Goal: Information Seeking & Learning: Learn about a topic

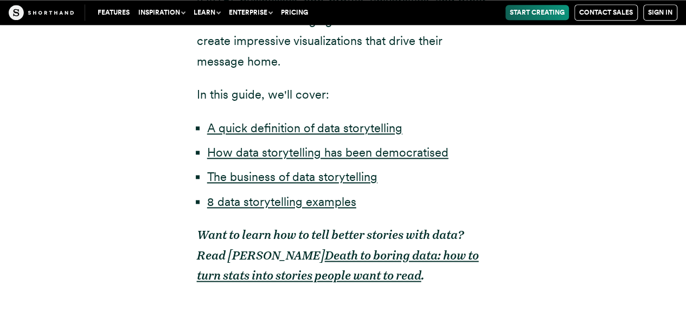
scroll to position [751, 0]
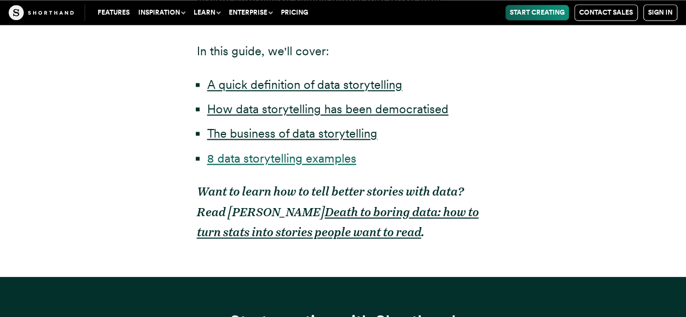
click at [267, 157] on link "8 data storytelling examples" at bounding box center [281, 158] width 149 height 14
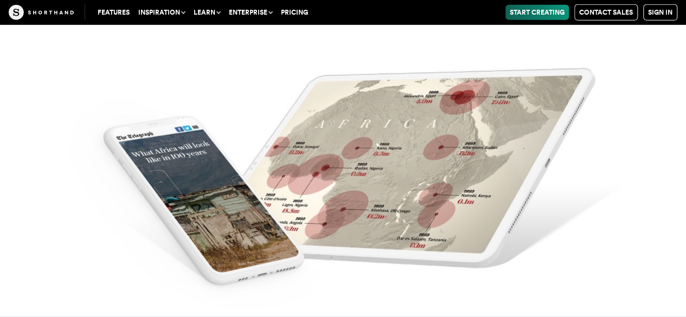
scroll to position [9953, 0]
click at [370, 122] on img at bounding box center [343, 158] width 686 height 317
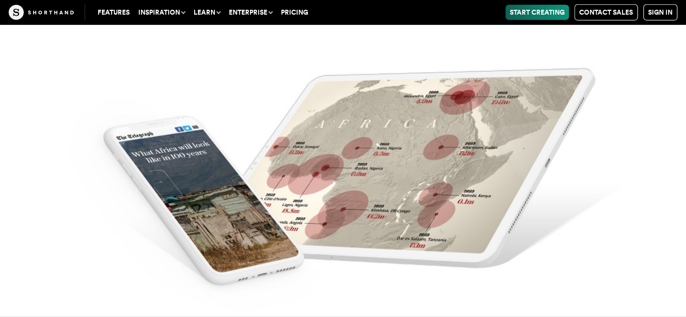
click at [225, 217] on img at bounding box center [343, 158] width 686 height 317
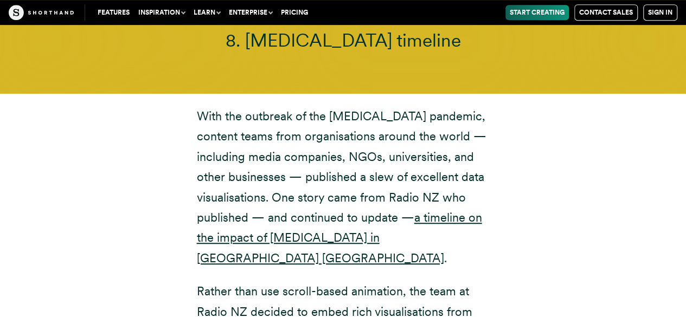
scroll to position [10581, 0]
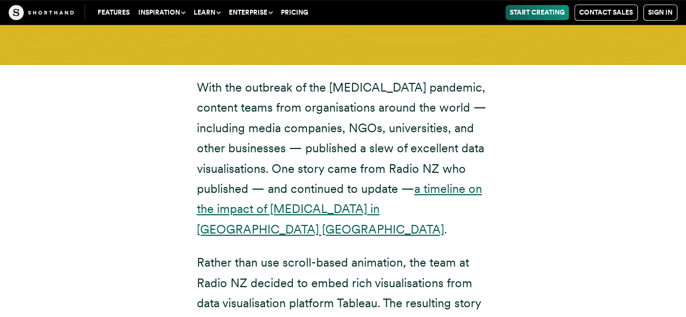
click at [439, 182] on link "a timeline on the impact of [MEDICAL_DATA] in [GEOGRAPHIC_DATA] [GEOGRAPHIC_DAT…" at bounding box center [339, 209] width 285 height 55
